Goal: Task Accomplishment & Management: Use online tool/utility

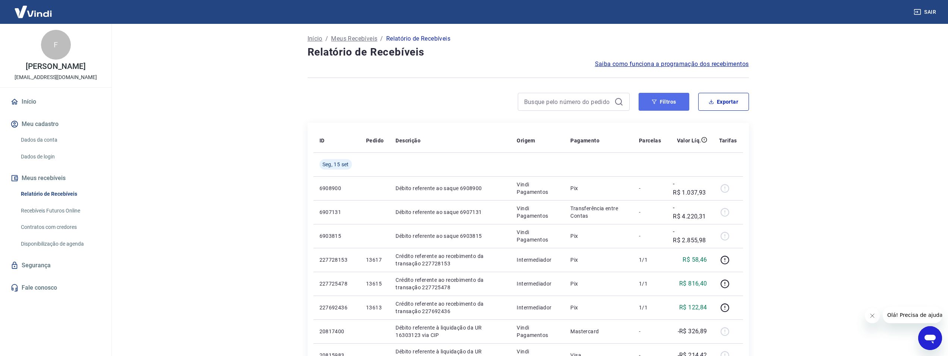
click at [658, 102] on button "Filtros" at bounding box center [664, 102] width 51 height 18
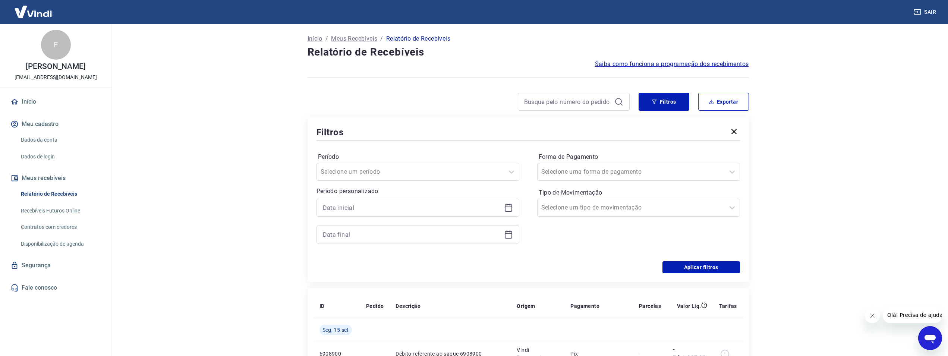
click at [507, 207] on icon at bounding box center [508, 207] width 7 height 1
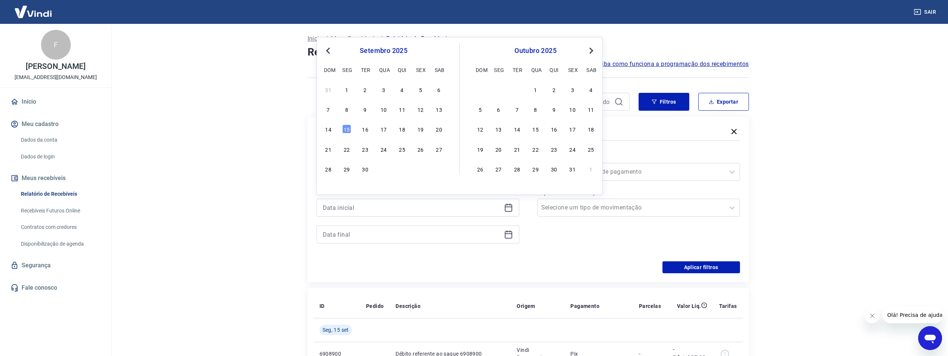
click at [329, 50] on span "Previous Month" at bounding box center [329, 50] width 0 height 9
click at [418, 89] on div "1" at bounding box center [420, 89] width 9 height 9
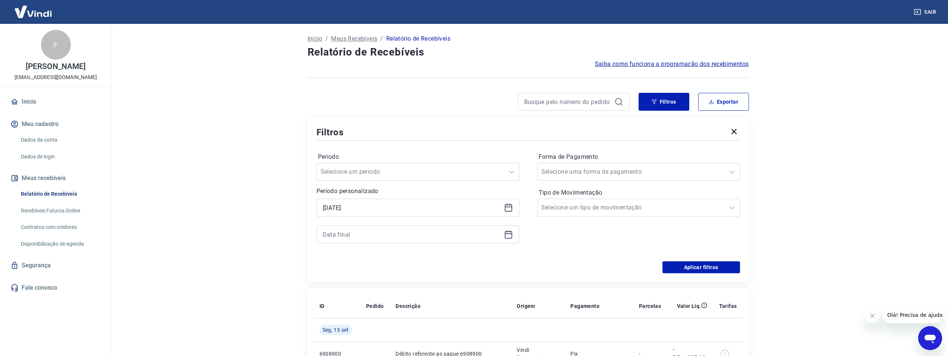
type input "[DATE]"
click at [513, 235] on icon at bounding box center [508, 234] width 9 height 9
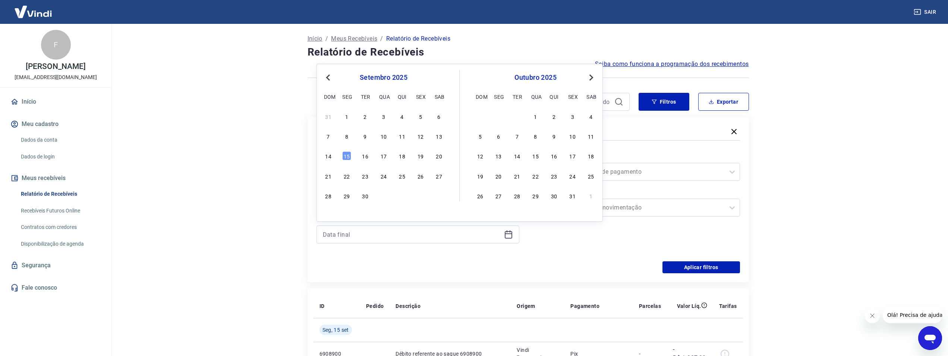
click at [326, 76] on button "Previous Month" at bounding box center [328, 77] width 9 height 9
click at [330, 216] on div "31" at bounding box center [328, 215] width 9 height 9
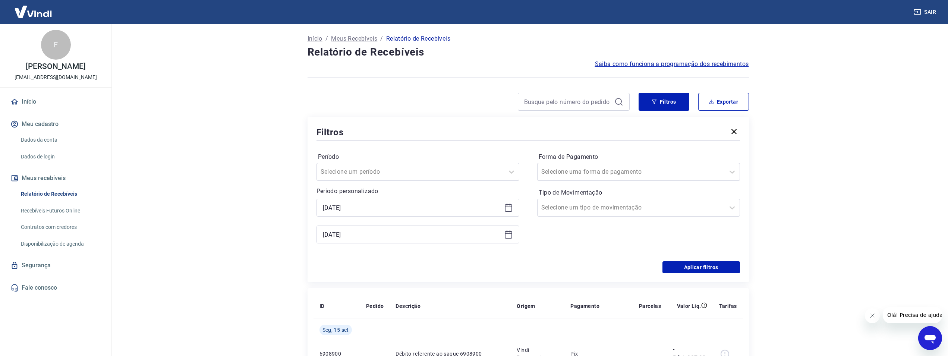
type input "[DATE]"
click at [666, 104] on button "Filtros" at bounding box center [664, 102] width 51 height 18
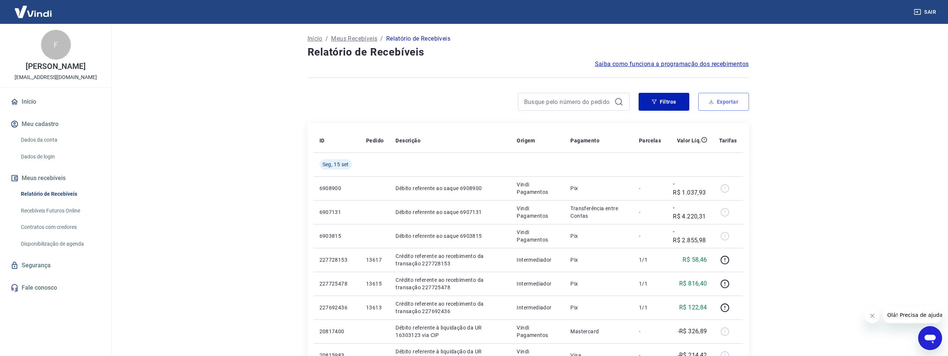
click at [724, 99] on button "Exportar" at bounding box center [723, 102] width 51 height 18
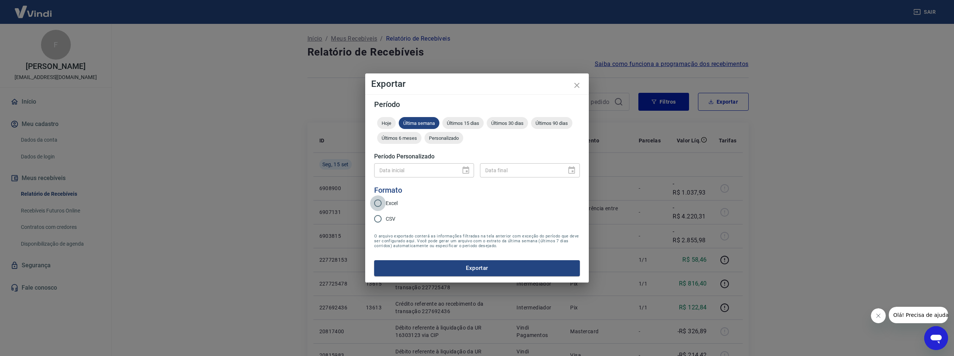
click at [381, 202] on input "Excel" at bounding box center [378, 203] width 16 height 16
radio input "true"
click at [463, 171] on div "Data inicial" at bounding box center [424, 170] width 100 height 14
click at [581, 84] on icon "close" at bounding box center [577, 85] width 9 height 9
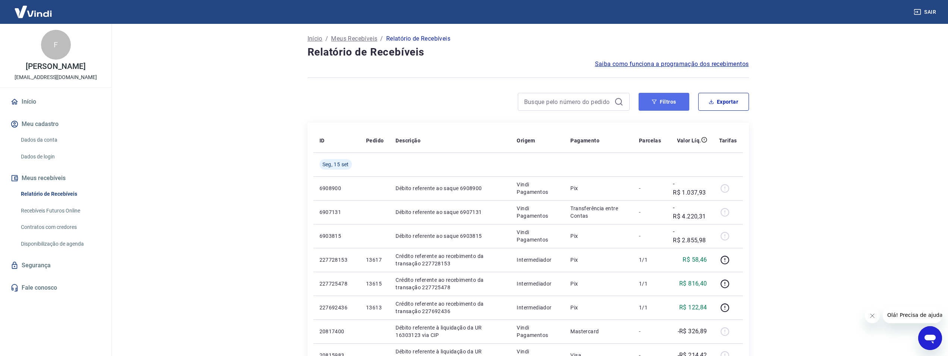
click at [660, 104] on button "Filtros" at bounding box center [664, 102] width 51 height 18
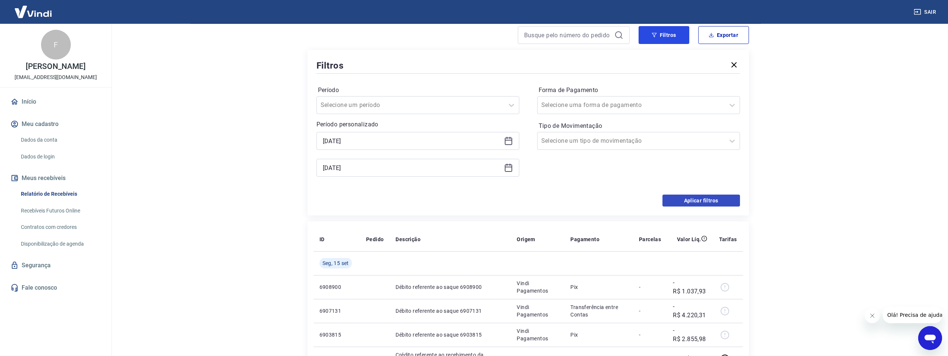
scroll to position [76, 0]
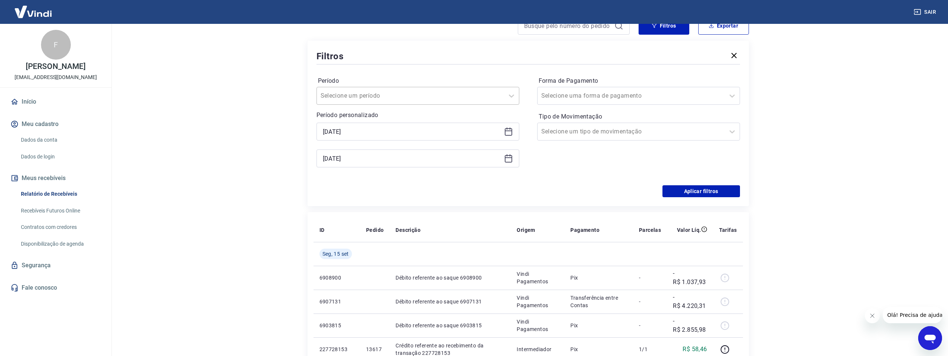
click at [495, 94] on div at bounding box center [411, 96] width 180 height 10
drag, startPoint x: 665, startPoint y: 191, endPoint x: 705, endPoint y: 186, distance: 40.6
click at [666, 195] on button "Aplicar filtros" at bounding box center [702, 191] width 78 height 12
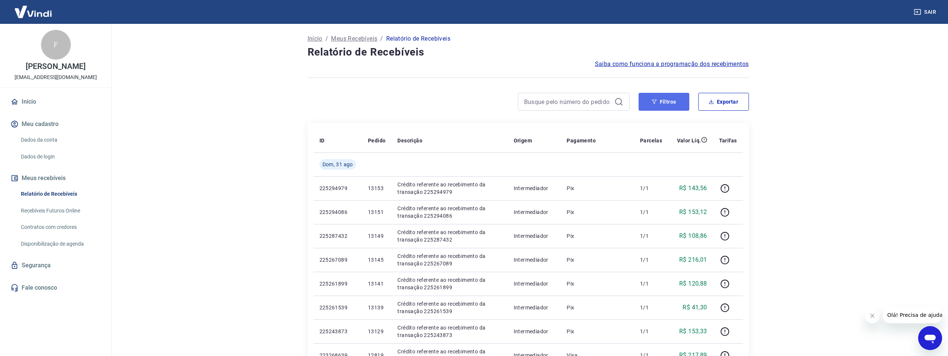
click at [669, 99] on button "Filtros" at bounding box center [664, 102] width 51 height 18
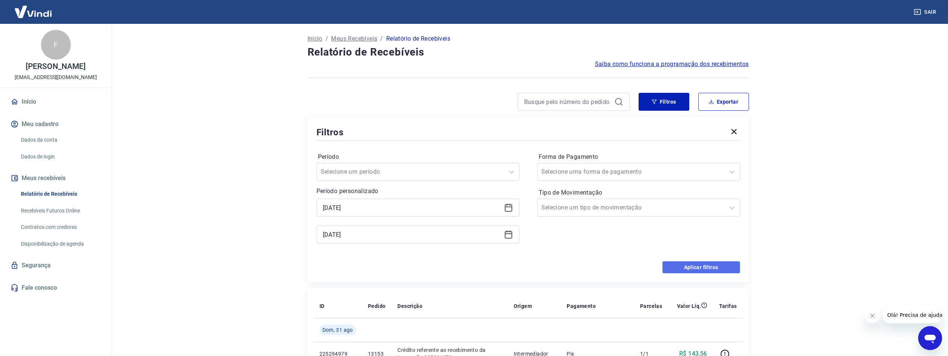
click at [689, 264] on button "Aplicar filtros" at bounding box center [702, 267] width 78 height 12
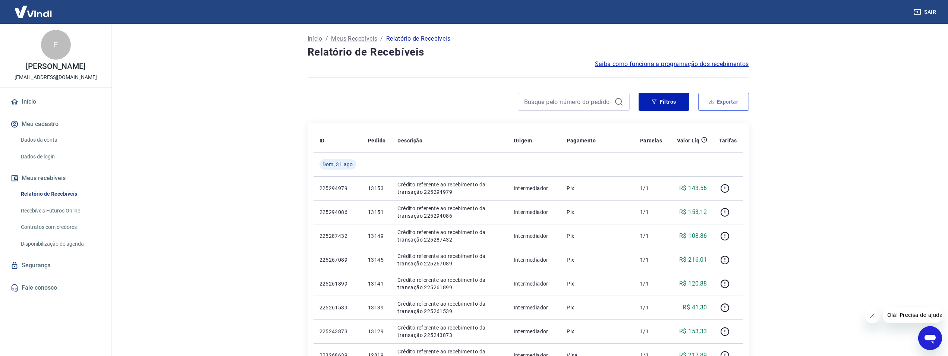
click at [717, 100] on button "Exportar" at bounding box center [723, 102] width 51 height 18
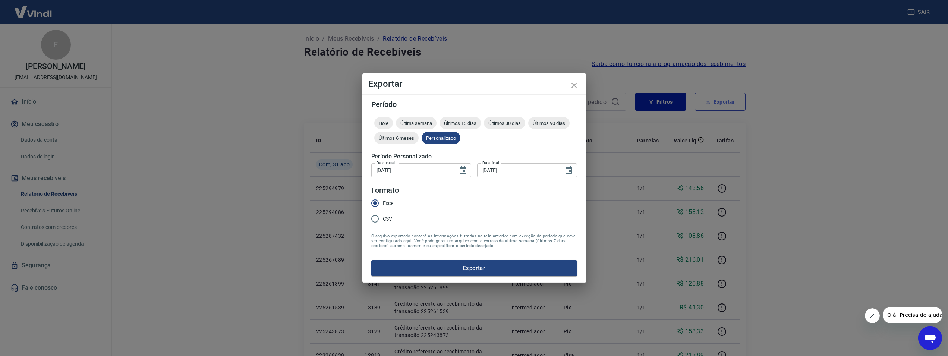
type input "[DATE]"
click at [478, 267] on button "Exportar" at bounding box center [477, 268] width 206 height 16
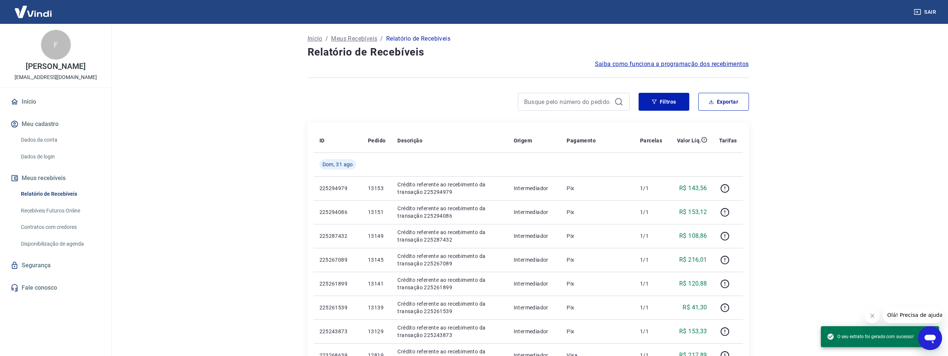
click at [777, 12] on div "Sair" at bounding box center [474, 12] width 948 height 24
